Goal: Task Accomplishment & Management: Complete application form

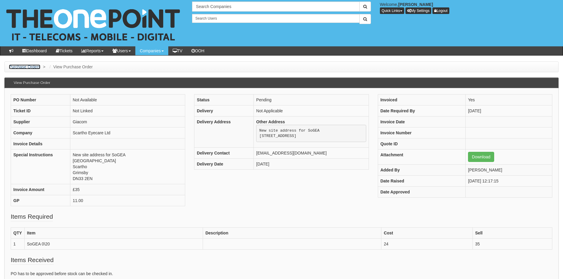
click at [28, 66] on link "Purchase Orders" at bounding box center [24, 66] width 31 height 5
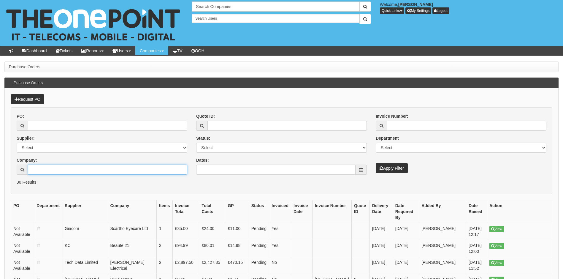
click at [43, 169] on input "Company:" at bounding box center [107, 169] width 159 height 10
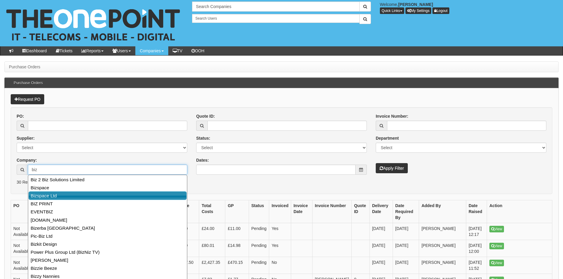
click at [44, 194] on link "Bizspace Ltd" at bounding box center [107, 195] width 158 height 9
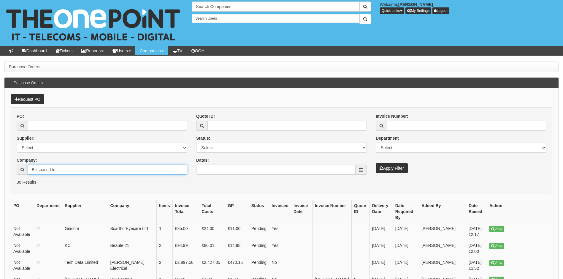
type input "Bizspace Ltd"
click at [396, 172] on button "Apply Filter" at bounding box center [392, 168] width 32 height 10
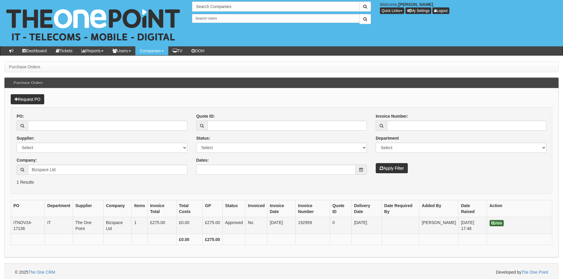
click at [494, 224] on icon at bounding box center [492, 223] width 3 height 4
click at [65, 170] on input "Bizspace Ltd" at bounding box center [107, 169] width 159 height 10
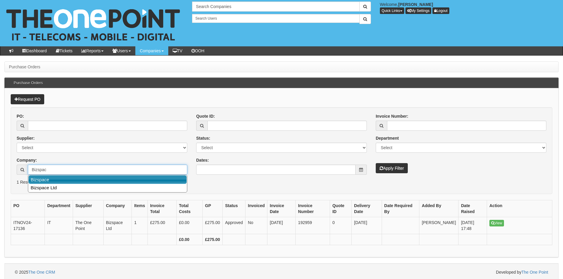
click at [61, 179] on link "Bizspace" at bounding box center [107, 179] width 158 height 9
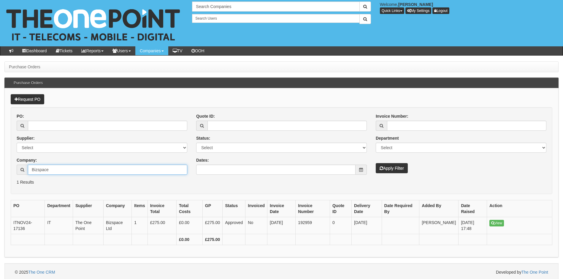
type input "Bizspace"
click at [393, 170] on button "Apply Filter" at bounding box center [392, 168] width 32 height 10
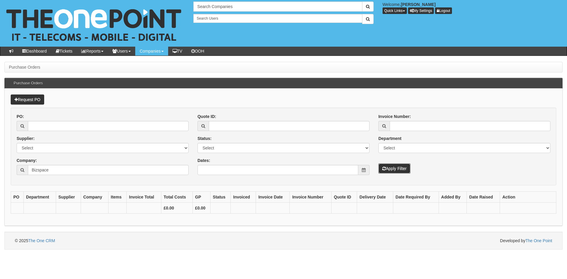
click at [388, 168] on button "Apply Filter" at bounding box center [395, 168] width 32 height 10
click at [58, 169] on input "Bizspace" at bounding box center [108, 170] width 161 height 10
type input "B"
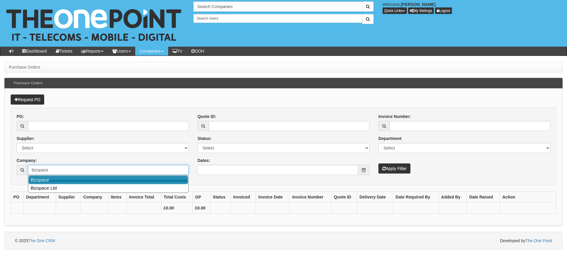
click at [53, 180] on link "Bizspace" at bounding box center [108, 179] width 160 height 9
type input "Bizspace"
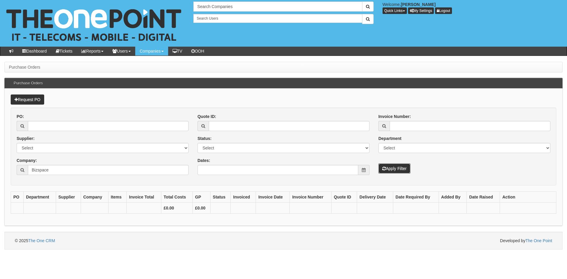
click at [393, 168] on button "Apply Filter" at bounding box center [395, 168] width 32 height 10
click at [65, 167] on input "Bizspace" at bounding box center [108, 170] width 161 height 10
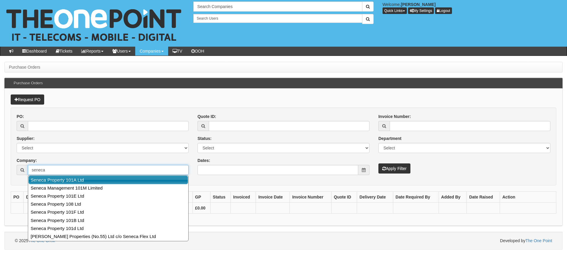
click at [65, 179] on link "Seneca Property 101A Ltd" at bounding box center [108, 179] width 160 height 9
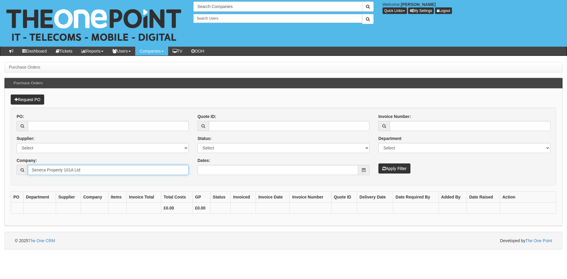
type input "Seneca Property 101A Ltd"
click at [402, 169] on button "Apply Filter" at bounding box center [395, 168] width 32 height 10
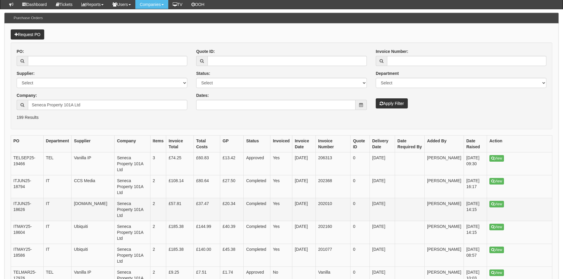
scroll to position [59, 0]
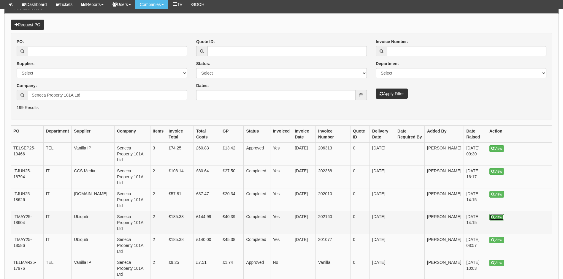
click at [497, 218] on link "View" at bounding box center [496, 217] width 15 height 7
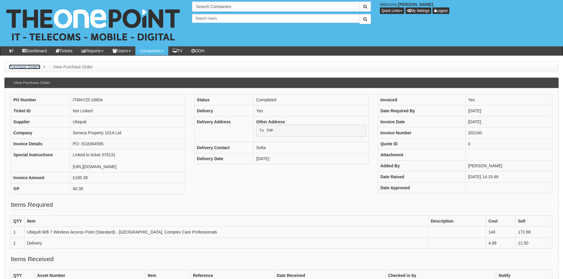
click at [24, 68] on link "Purchase Orders" at bounding box center [24, 66] width 31 height 5
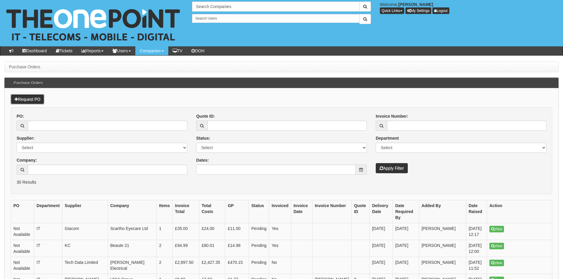
click at [29, 99] on link "Request PO" at bounding box center [28, 99] width 34 height 10
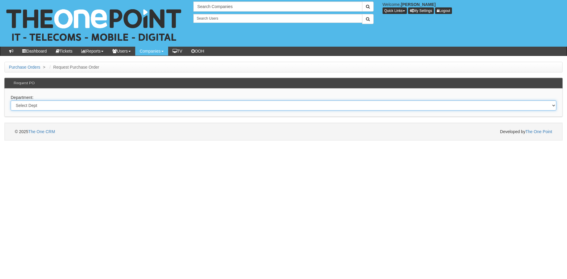
drag, startPoint x: 46, startPoint y: 104, endPoint x: 47, endPoint y: 108, distance: 4.2
click at [47, 108] on select "Select Dept Digital Internal IT Mobiles Marketing Telecoms" at bounding box center [284, 105] width 546 height 10
select select "?pipeID=&dept=IT"
click at [11, 100] on select "Select Dept Digital Internal IT Mobiles Marketing Telecoms" at bounding box center [284, 105] width 546 height 10
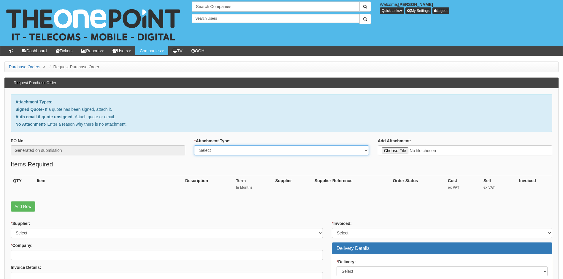
click at [243, 152] on select "Select Signed Quote Auth email with quote if unsigned No Attachment" at bounding box center [281, 150] width 174 height 10
select select "Signed Quote"
click at [194, 145] on select "Select Signed Quote Auth email with quote if unsigned No Attachment" at bounding box center [281, 150] width 174 height 10
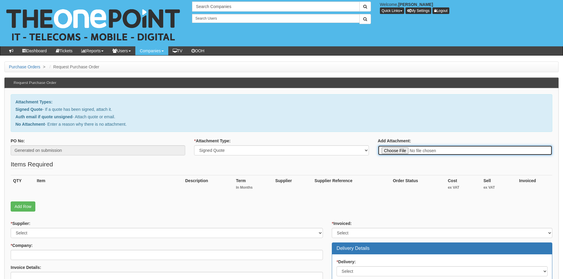
click at [399, 151] on input "Add Attachment:" at bounding box center [465, 150] width 174 height 10
type input "C:\fakepath\Driffield Mobility - New VoIP licence.pdf"
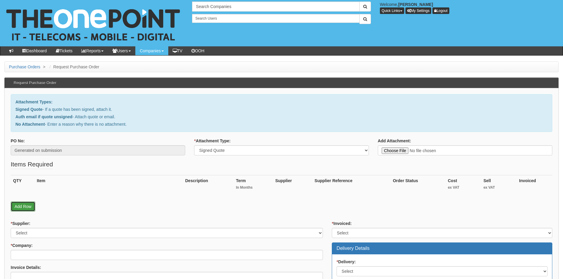
click at [24, 206] on link "Add Row" at bounding box center [23, 206] width 25 height 10
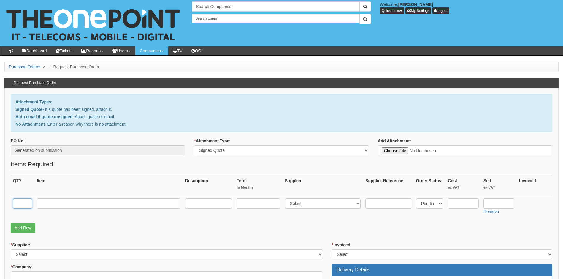
click at [27, 203] on input "text" at bounding box center [22, 203] width 19 height 10
type input "1"
click at [60, 203] on input "text" at bounding box center [109, 203] width 144 height 10
click at [88, 201] on input "text" at bounding box center [109, 203] width 144 height 10
paste input "VoIP Standard User V2000 inc DDI"
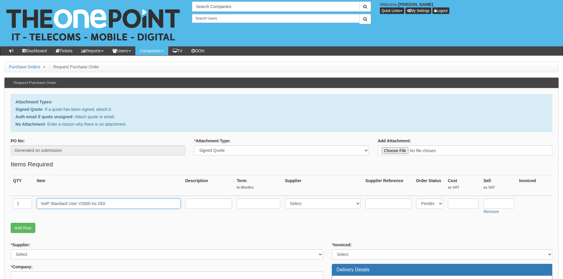
type input "VoIP Standard User V2000 inc DDI"
click at [252, 206] on input "text" at bounding box center [258, 203] width 43 height 10
type input "12"
click at [323, 203] on select "Select 123 REG.co.uk 1Password 3 4Gon AA Jones Electric Ltd Abzorb Access Group…" at bounding box center [323, 203] width 76 height 10
select select "72"
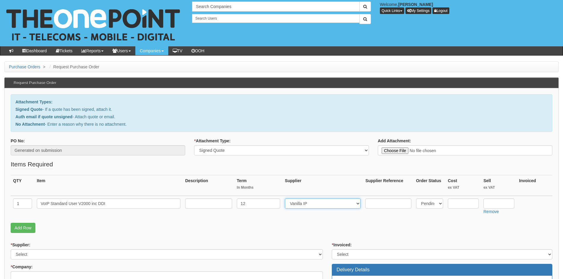
click at [323, 203] on select "Select 123 REG.co.uk 1Password 3 4Gon AA Jones Electric Ltd Abzorb Access Group…" at bounding box center [323, 203] width 76 height 10
click at [467, 205] on input "text" at bounding box center [463, 203] width 31 height 10
type input "6.10"
type input "7.99"
click at [86, 254] on select "Select 123 REG.co.uk 1Password 3 4Gon AA Jones Electric Ltd Abzorb Access Group…" at bounding box center [167, 254] width 312 height 10
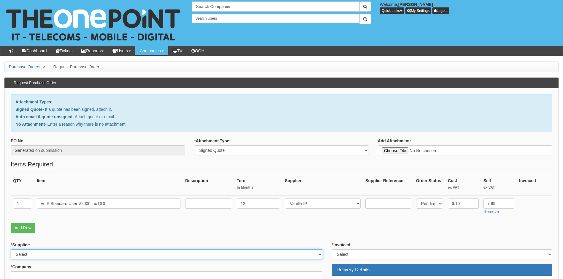
select select "72"
drag, startPoint x: 86, startPoint y: 254, endPoint x: 88, endPoint y: 244, distance: 9.6
click at [88, 245] on div "* Supplier: Select 123 REG.co.uk 1Password 3 4Gon AA Jones Electric Ltd Abzorb …" at bounding box center [167, 251] width 312 height 18
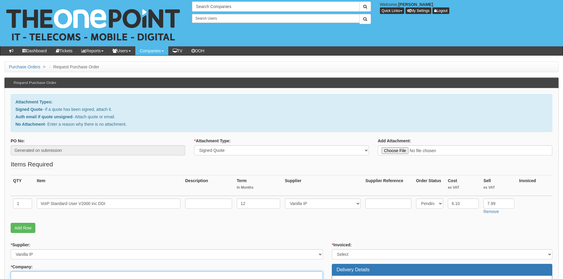
click at [79, 276] on input "* Company:" at bounding box center [167, 276] width 312 height 10
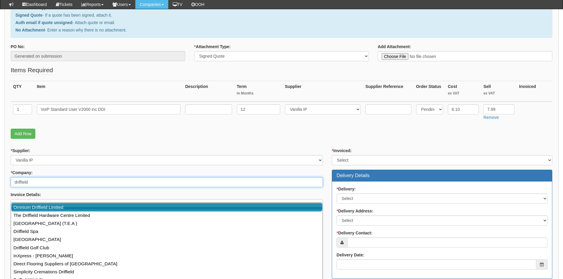
scroll to position [89, 0]
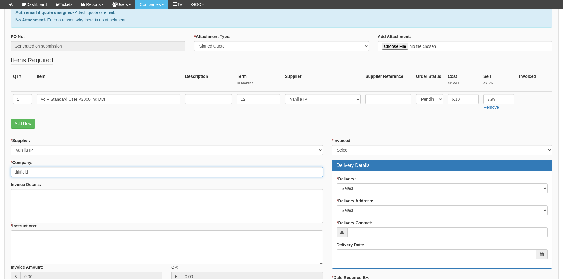
click at [20, 173] on input "driffield" at bounding box center [167, 172] width 312 height 10
click at [54, 172] on input "driffield" at bounding box center [167, 172] width 312 height 10
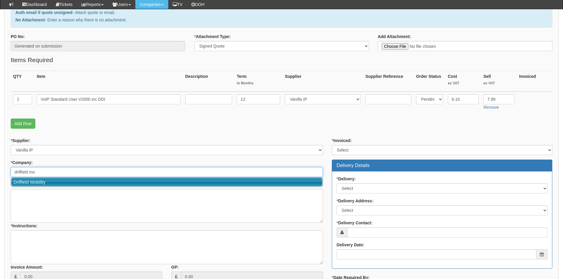
click at [59, 178] on link "Driffield Mobility" at bounding box center [166, 181] width 311 height 9
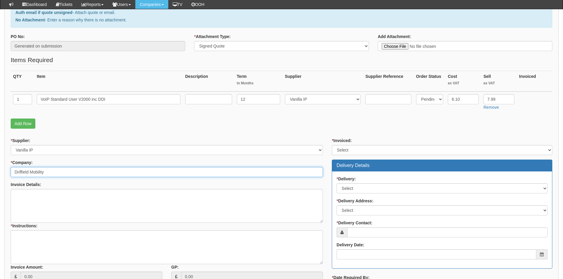
type input "Driffield Mobility"
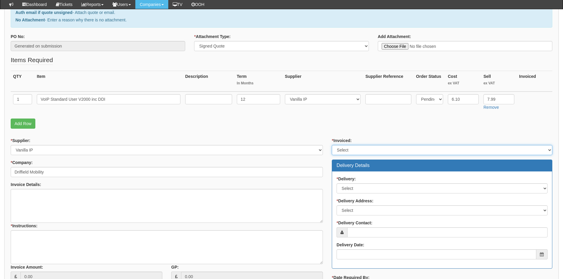
click at [376, 149] on select "Select Yes No N/A STB (part of order)" at bounding box center [442, 150] width 220 height 10
select select "1"
click at [332, 145] on select "Select Yes No N/A STB (part of order)" at bounding box center [442, 150] width 220 height 10
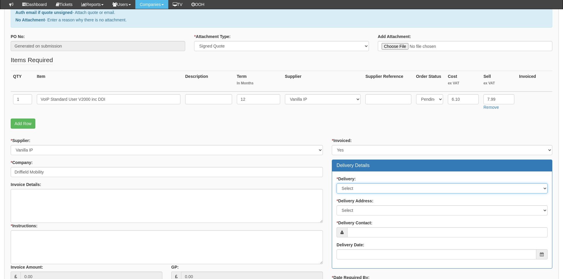
click at [371, 188] on select "Select No Not Applicable Yes" at bounding box center [441, 188] width 211 height 10
select select "3"
click at [336, 183] on select "Select No Not Applicable Yes" at bounding box center [441, 188] width 211 height 10
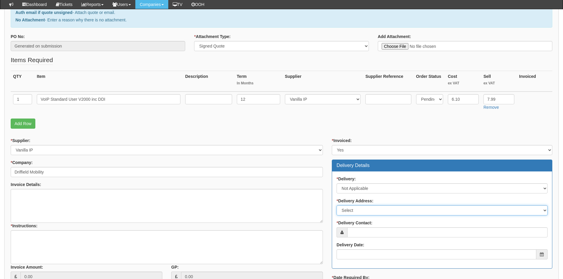
click at [375, 207] on select "Select Not Applicable Main Address - YO25 6EF Other" at bounding box center [441, 210] width 211 height 10
select select "N/A"
click at [336, 205] on select "Select Not Applicable Main Address - YO25 6EF Other" at bounding box center [441, 210] width 211 height 10
click at [380, 228] on input "* Delivery Contact:" at bounding box center [447, 232] width 200 height 10
click at [373, 233] on input "* Delivery Contact:" at bounding box center [447, 232] width 200 height 10
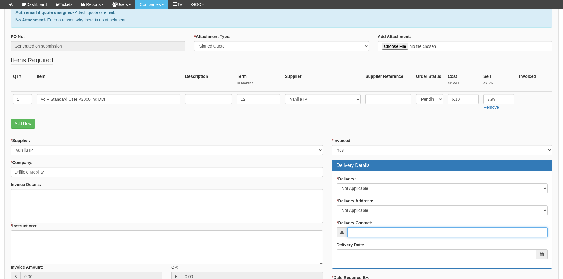
paste input "[PERSON_NAME][EMAIL_ADDRESS][DOMAIN_NAME]"
type input "[PERSON_NAME][EMAIL_ADDRESS][DOMAIN_NAME]"
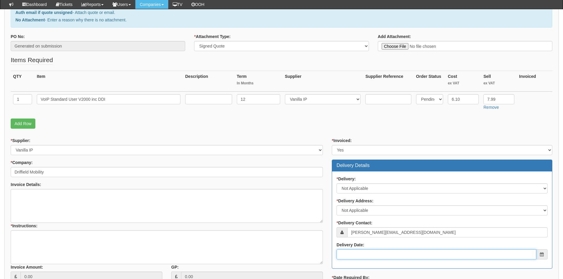
click at [368, 256] on input "Delivery Date:" at bounding box center [436, 254] width 200 height 10
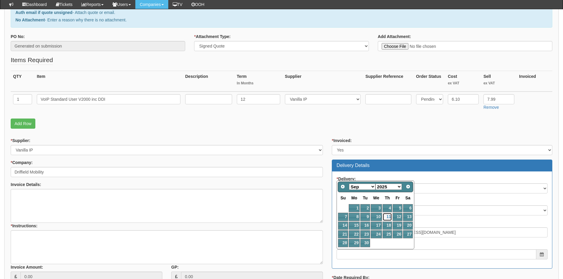
click at [388, 215] on link "11" at bounding box center [387, 216] width 10 height 8
type input "2025-09-11"
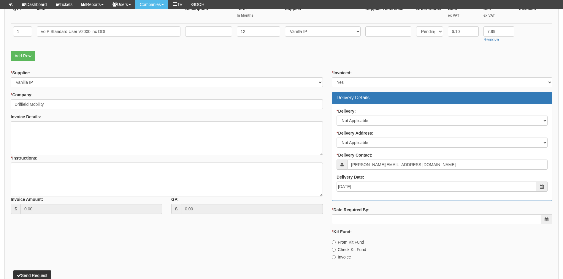
scroll to position [178, 0]
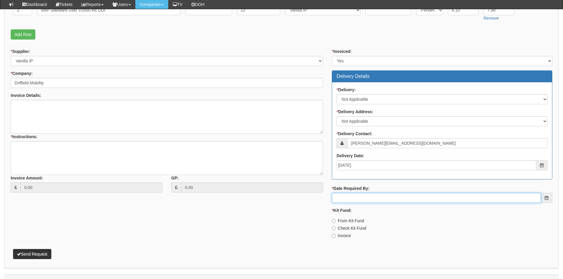
click at [375, 199] on input "* Date Required By:" at bounding box center [436, 198] width 209 height 10
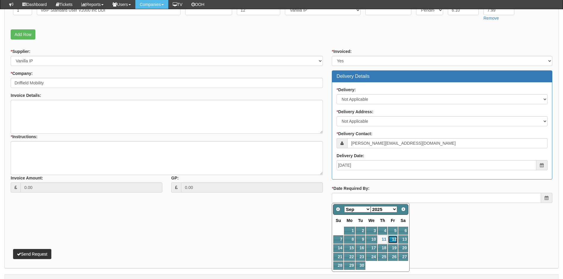
click at [395, 238] on link "12" at bounding box center [392, 239] width 9 height 8
type input "2025-09-12"
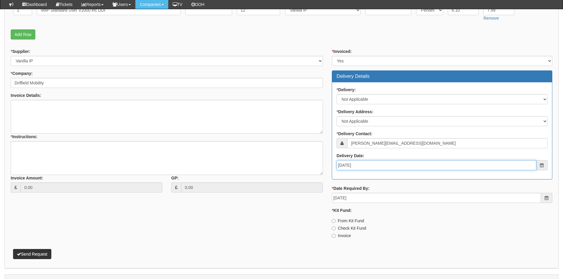
click at [380, 166] on input "2025-09-11" at bounding box center [436, 165] width 200 height 10
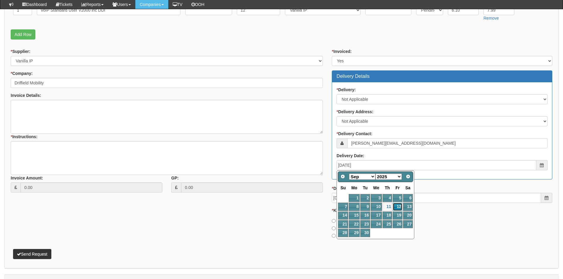
click at [397, 206] on link "12" at bounding box center [397, 206] width 9 height 8
type input "2025-09-12"
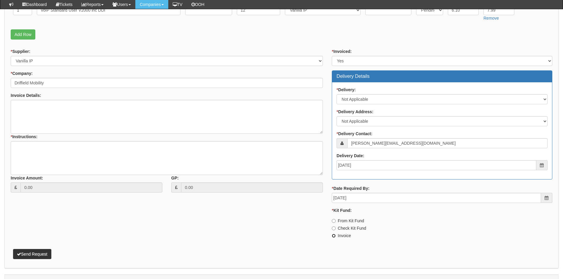
click at [334, 235] on input "Invoice" at bounding box center [334, 235] width 4 height 4
radio input "true"
click at [21, 148] on textarea "* Instructions:" at bounding box center [167, 158] width 312 height 34
click at [54, 147] on textarea "Linked to ticket" at bounding box center [167, 158] width 312 height 34
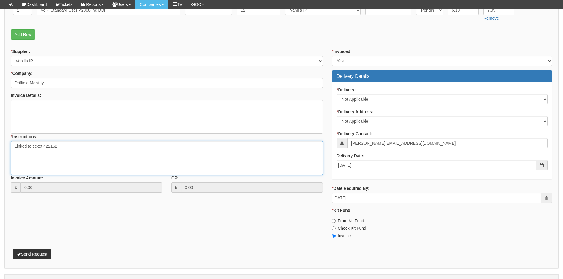
type textarea "Linked to ticket 422162"
click at [42, 251] on button "Send Request" at bounding box center [32, 254] width 38 height 10
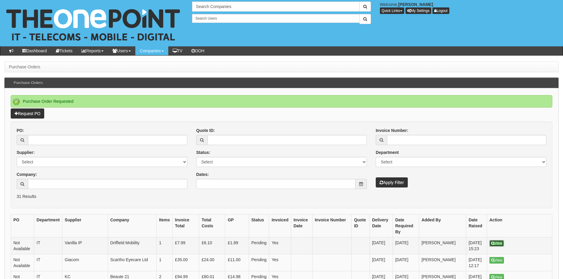
click at [495, 240] on link "View" at bounding box center [496, 243] width 15 height 7
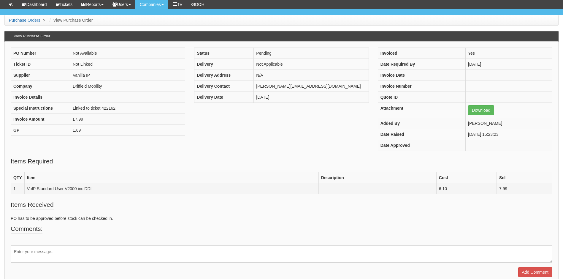
scroll to position [60, 0]
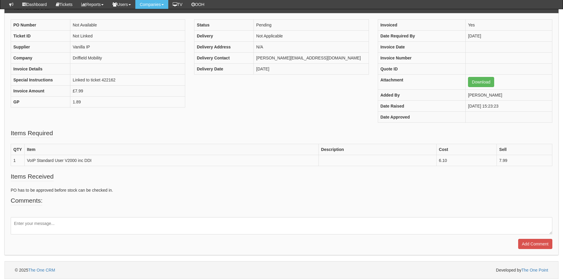
click at [509, 227] on textarea at bounding box center [281, 225] width 541 height 17
type textarea "cost of inc mins and DDI bundled into monthly cost price"
click at [532, 245] on input "Add Comment" at bounding box center [535, 244] width 34 height 10
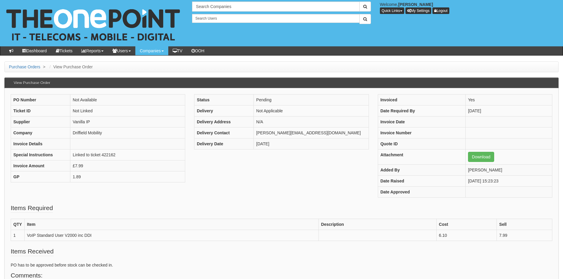
scroll to position [75, 0]
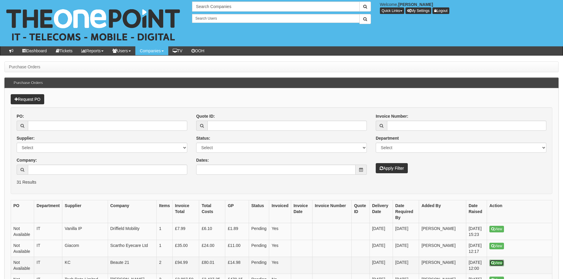
click at [498, 259] on link "View" at bounding box center [496, 262] width 15 height 7
click at [499, 259] on link "View" at bounding box center [496, 262] width 15 height 7
click at [498, 242] on link "View" at bounding box center [496, 245] width 15 height 7
